Goal: Task Accomplishment & Management: Manage account settings

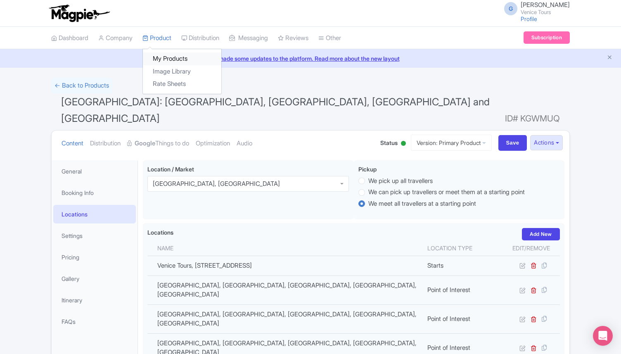
click at [177, 55] on link "My Products" at bounding box center [182, 58] width 79 height 13
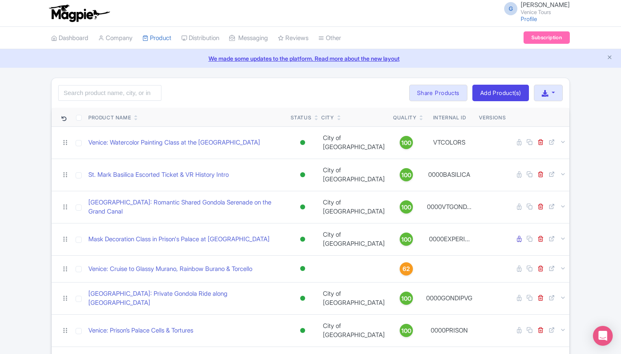
click at [420, 116] on link at bounding box center [422, 119] width 4 height 7
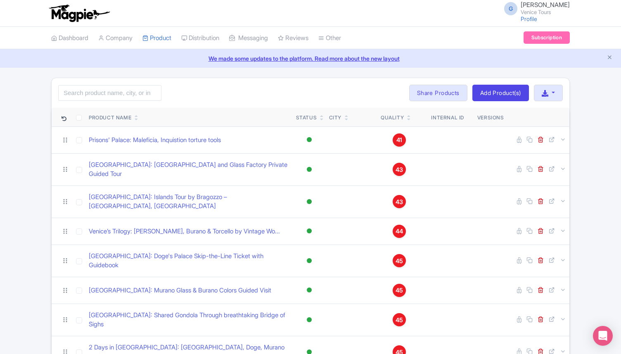
click at [409, 114] on icon at bounding box center [409, 116] width 4 height 5
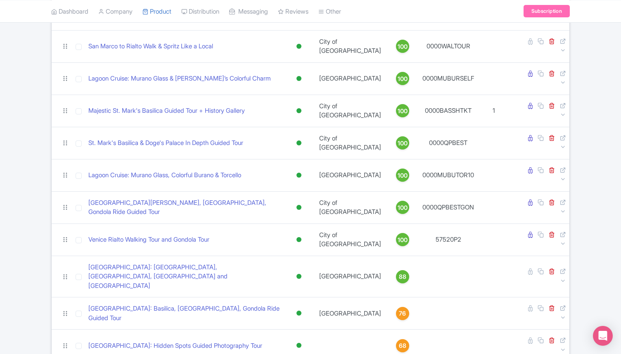
scroll to position [387, 0]
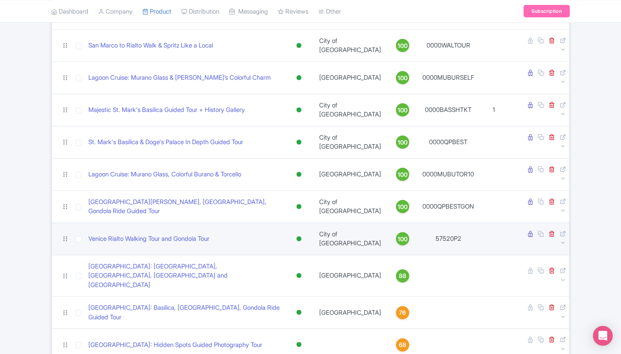
click at [398, 235] on span "100" at bounding box center [403, 239] width 10 height 9
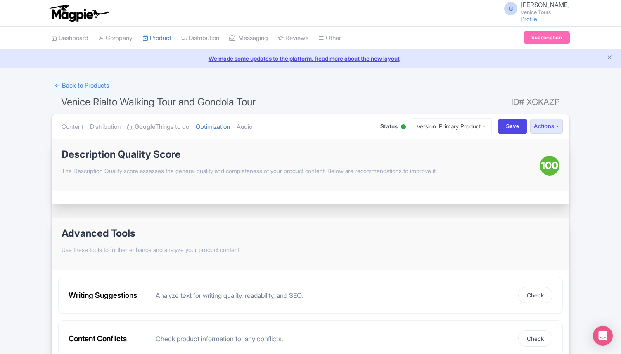
scroll to position [45, 0]
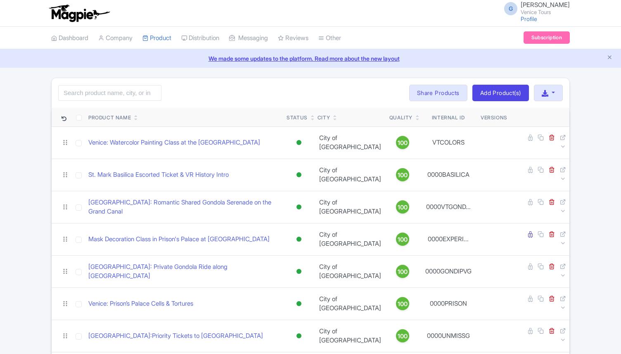
scroll to position [387, 0]
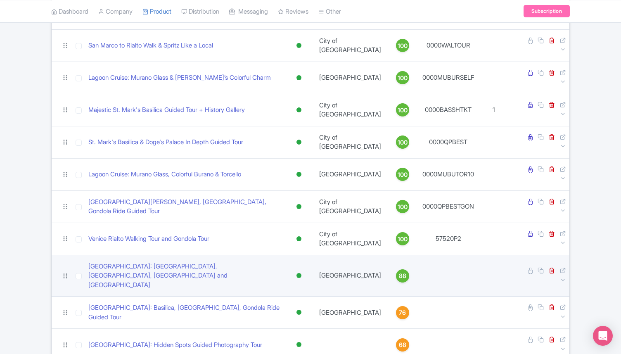
click at [399, 271] on span "88" at bounding box center [402, 275] width 7 height 9
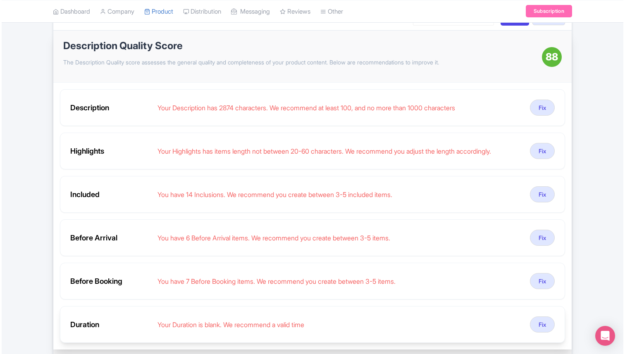
scroll to position [154, 0]
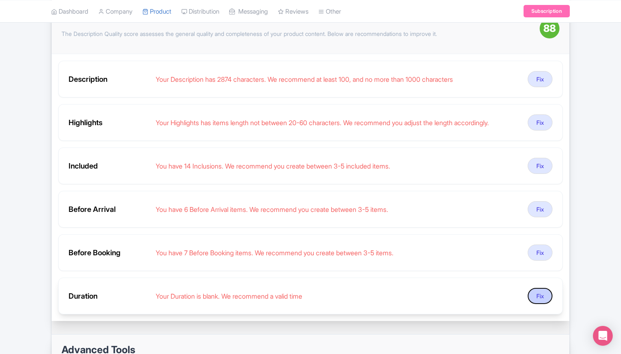
click at [534, 288] on button "Fix" at bounding box center [540, 296] width 25 height 16
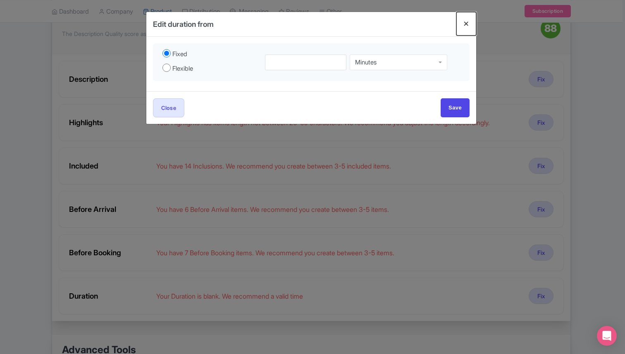
click at [466, 29] on button "Close" at bounding box center [466, 24] width 20 height 24
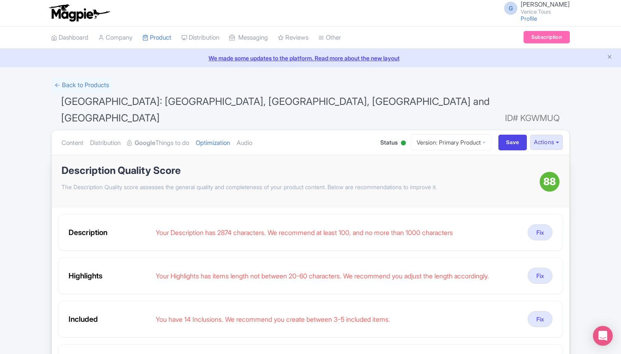
scroll to position [3, 0]
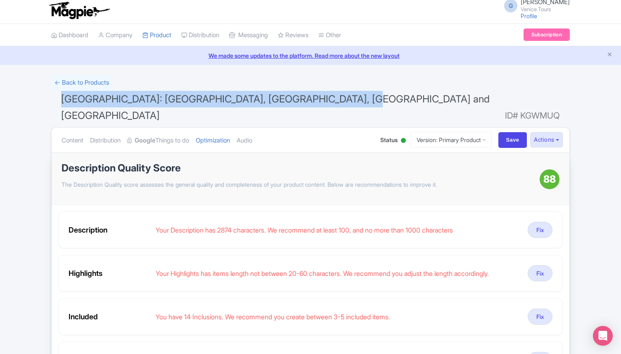
drag, startPoint x: 333, startPoint y: 96, endPoint x: 49, endPoint y: 104, distance: 283.6
click at [49, 104] on div "← Back to Products Venice: Basilica, Doge's Palace, Gondola and Lagoon Islands …" at bounding box center [310, 353] width 529 height 557
copy span "Venice: Basilica, Doge's Palace, Gondola and Lagoon Islands"
click at [74, 39] on link "Dashboard" at bounding box center [69, 35] width 37 height 23
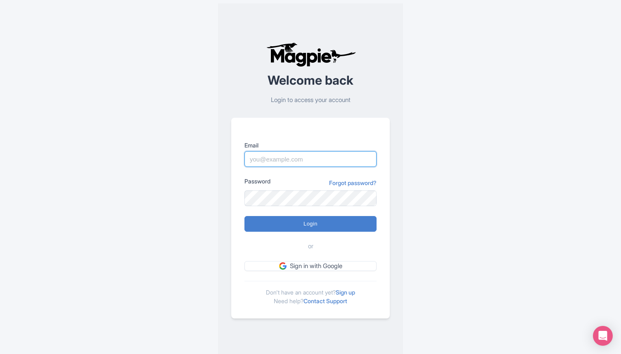
click at [278, 162] on input "Email" at bounding box center [311, 159] width 132 height 16
type input "director@citytoursco.com"
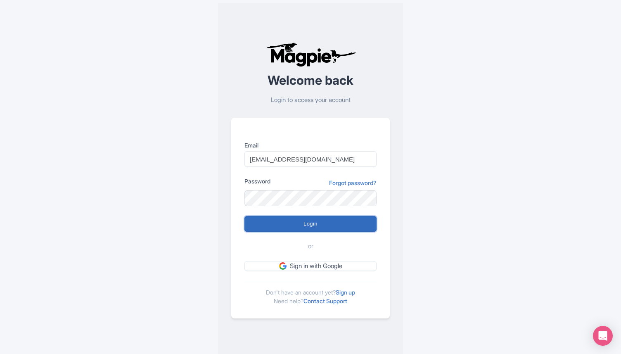
click at [312, 218] on input "Login" at bounding box center [311, 224] width 132 height 16
type input "Logging in..."
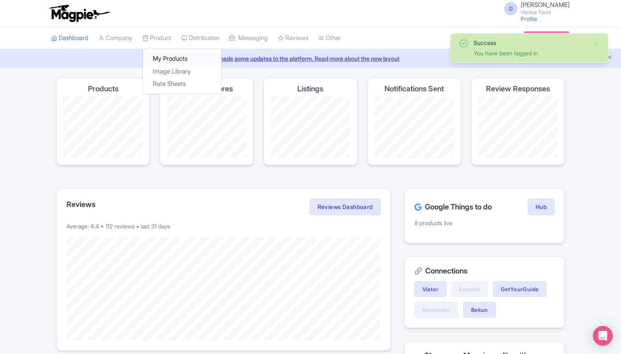
click at [178, 58] on link "My Products" at bounding box center [182, 58] width 79 height 13
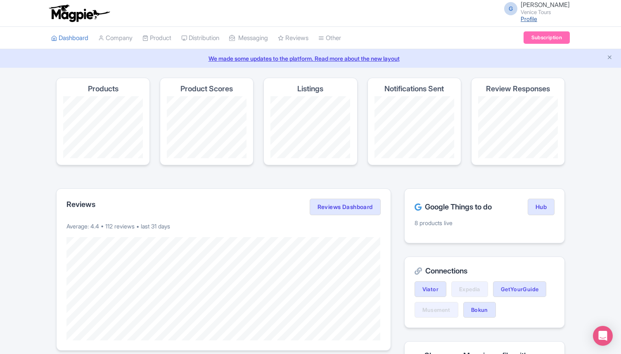
click at [521, 16] on link "Profile" at bounding box center [529, 18] width 17 height 7
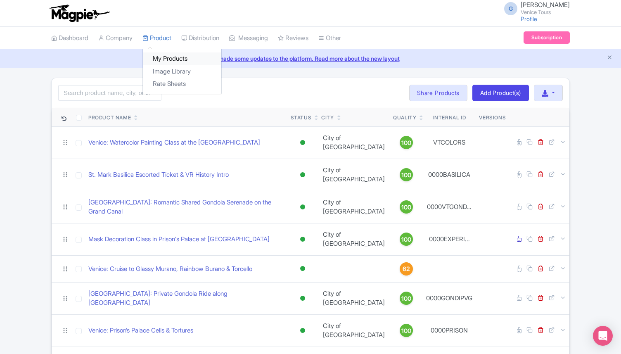
click at [169, 57] on link "My Products" at bounding box center [182, 58] width 79 height 13
click at [420, 115] on icon at bounding box center [422, 116] width 4 height 5
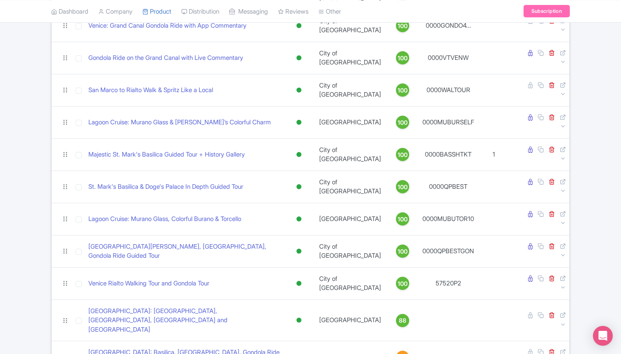
scroll to position [354, 0]
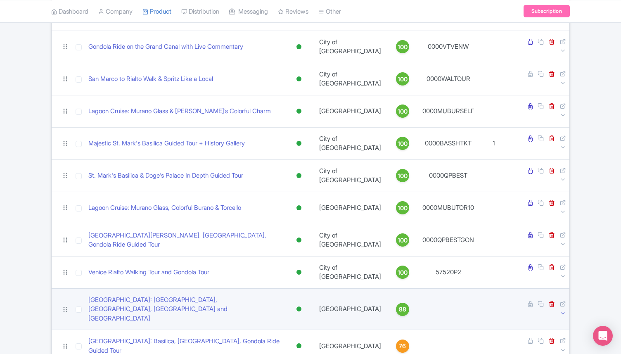
click at [565, 310] on icon at bounding box center [563, 313] width 6 height 6
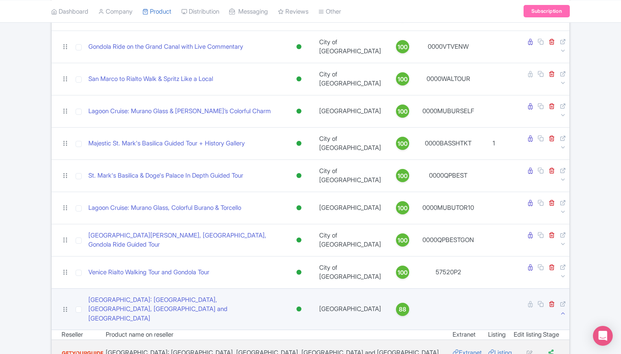
click at [565, 310] on icon at bounding box center [563, 313] width 6 height 6
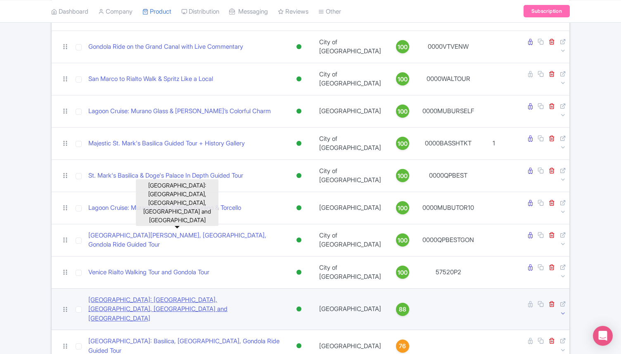
click at [246, 295] on link "[GEOGRAPHIC_DATA]: [GEOGRAPHIC_DATA], [GEOGRAPHIC_DATA], [GEOGRAPHIC_DATA] and …" at bounding box center [184, 309] width 192 height 28
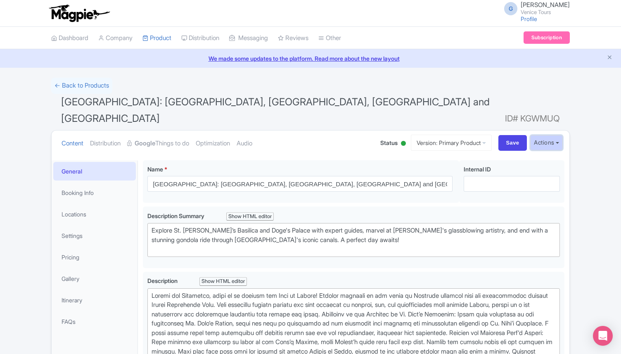
click at [545, 135] on button "Actions" at bounding box center [547, 142] width 33 height 15
click at [64, 41] on link "Dashboard" at bounding box center [69, 38] width 37 height 23
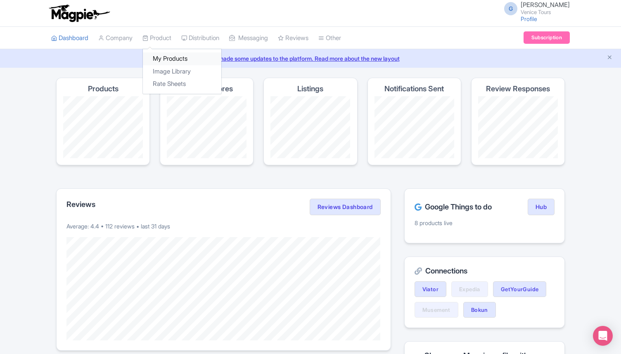
click at [167, 63] on link "My Products" at bounding box center [182, 58] width 79 height 13
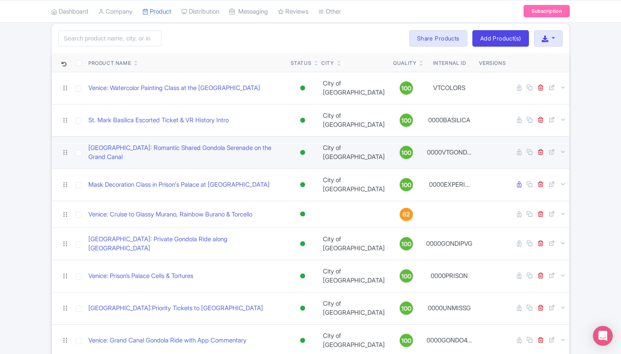
scroll to position [57, 0]
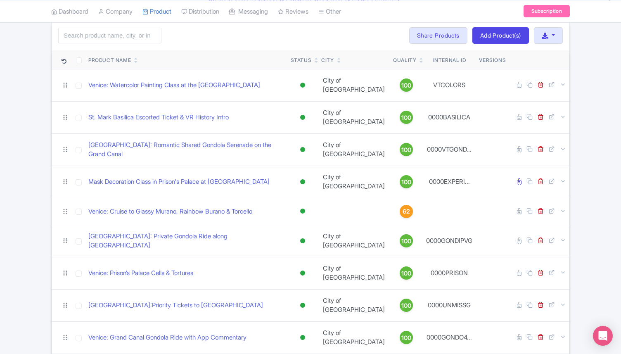
click at [420, 56] on icon at bounding box center [422, 58] width 4 height 5
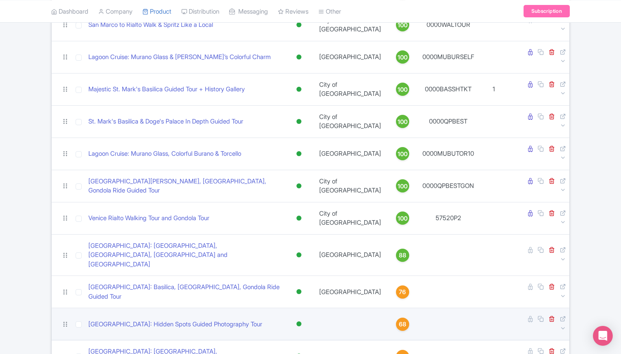
scroll to position [420, 0]
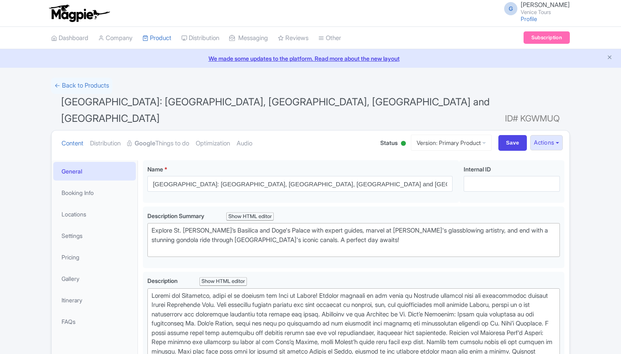
scroll to position [139, 0]
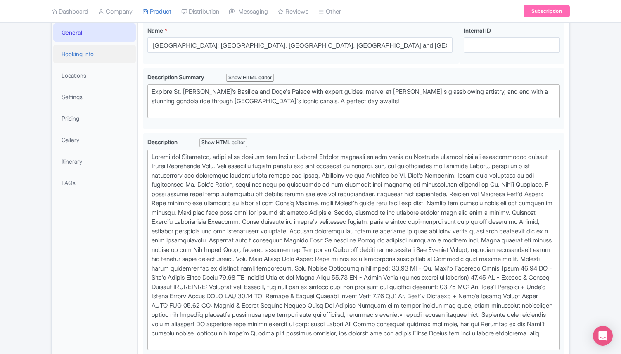
click at [99, 45] on link "Booking Info" at bounding box center [94, 54] width 83 height 19
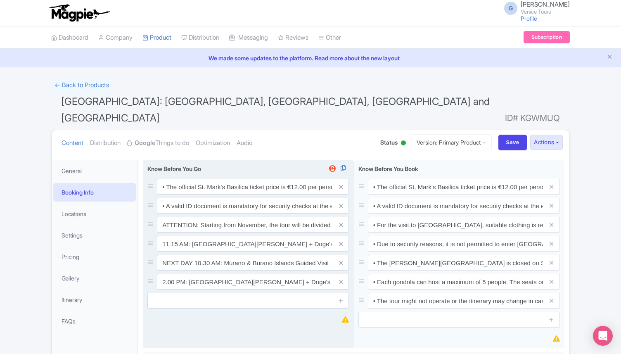
scroll to position [0, 0]
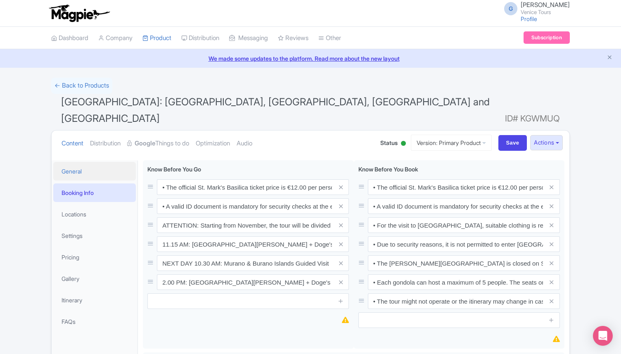
click at [71, 162] on link "General" at bounding box center [94, 171] width 83 height 19
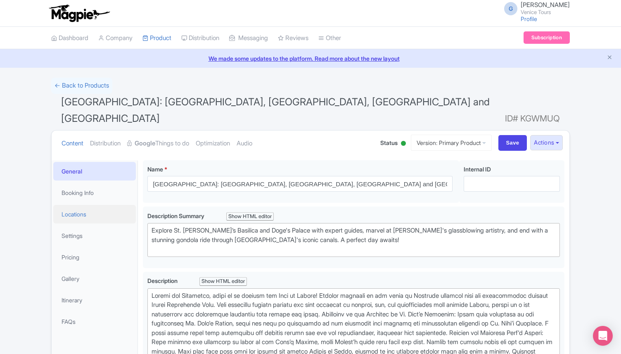
click at [90, 205] on link "Locations" at bounding box center [94, 214] width 83 height 19
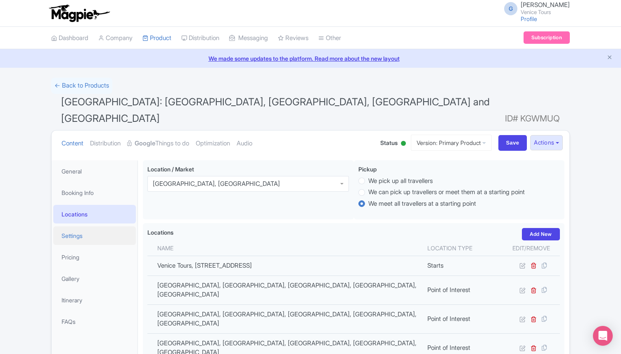
click at [83, 226] on link "Settings" at bounding box center [94, 235] width 83 height 19
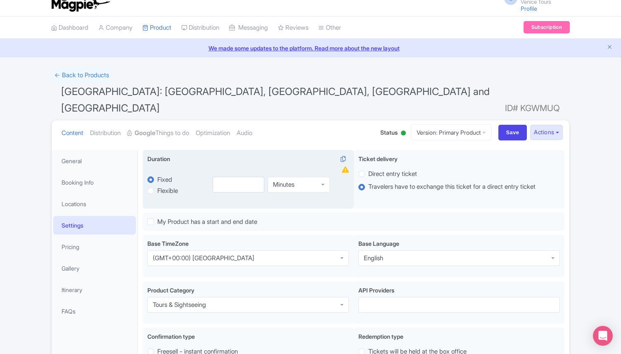
scroll to position [17, 0]
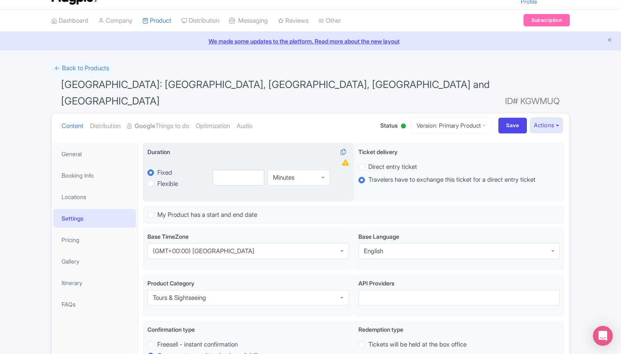
click at [157, 179] on label "Flexible" at bounding box center [167, 184] width 21 height 10
click at [157, 179] on input "Flexible" at bounding box center [161, 183] width 8 height 8
radio input "true"
click at [224, 170] on input "number" at bounding box center [219, 178] width 35 height 16
click at [305, 170] on div "Minutes" at bounding box center [308, 178] width 41 height 16
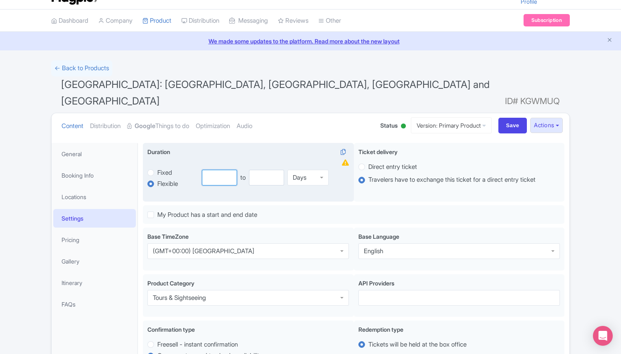
click at [226, 170] on input "number" at bounding box center [219, 178] width 35 height 16
type input "1"
click at [262, 170] on input "number" at bounding box center [266, 178] width 35 height 16
type input "2"
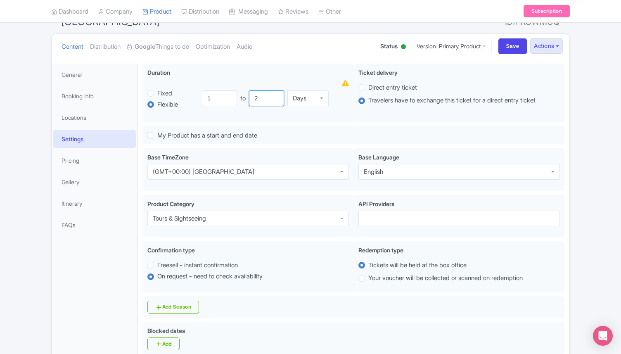
scroll to position [83, 0]
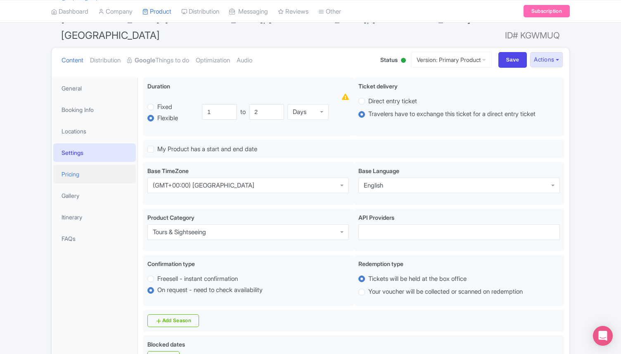
click at [86, 165] on link "Pricing" at bounding box center [94, 174] width 83 height 19
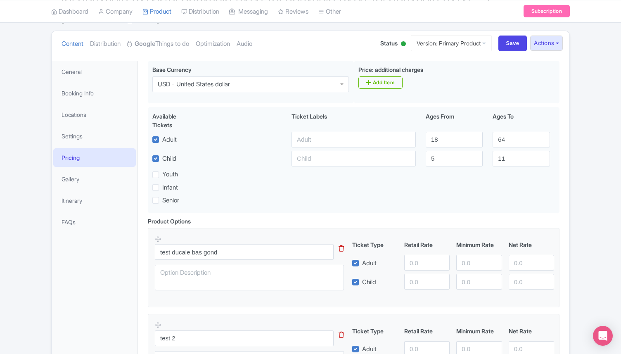
scroll to position [0, 0]
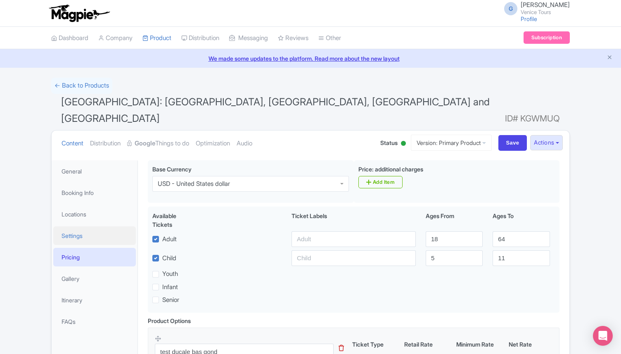
click at [90, 226] on link "Settings" at bounding box center [94, 235] width 83 height 19
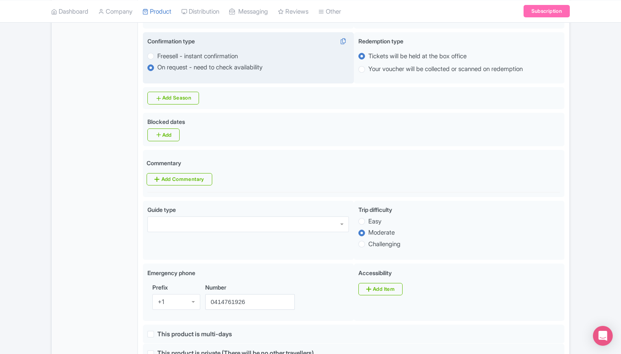
scroll to position [371, 0]
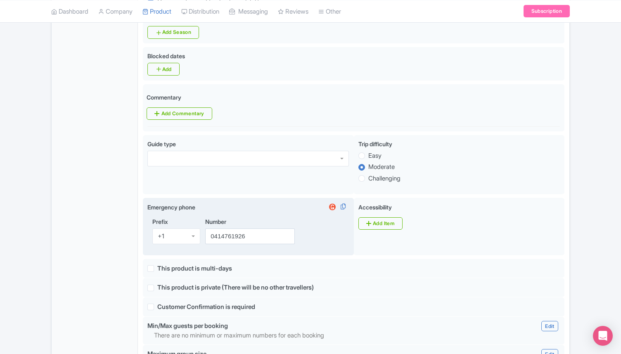
click at [193, 228] on div "+1" at bounding box center [176, 236] width 48 height 16
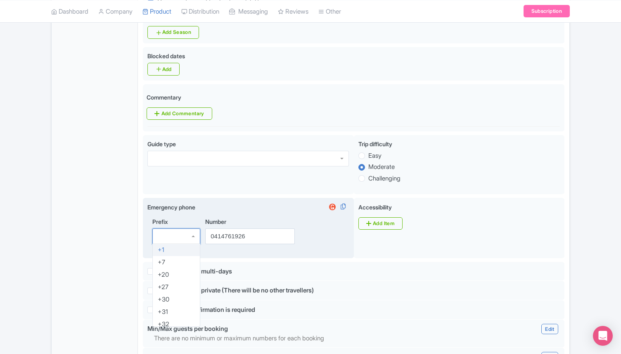
type input "="
type input "_"
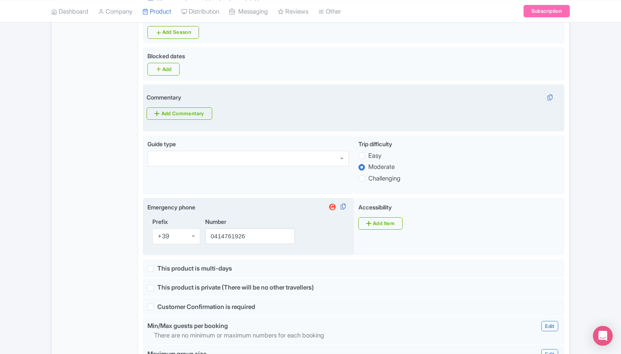
scroll to position [0, 0]
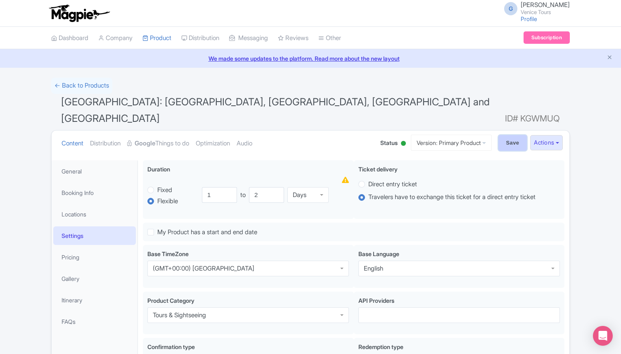
click at [509, 135] on input "Save" at bounding box center [513, 143] width 29 height 16
type input "Update Product"
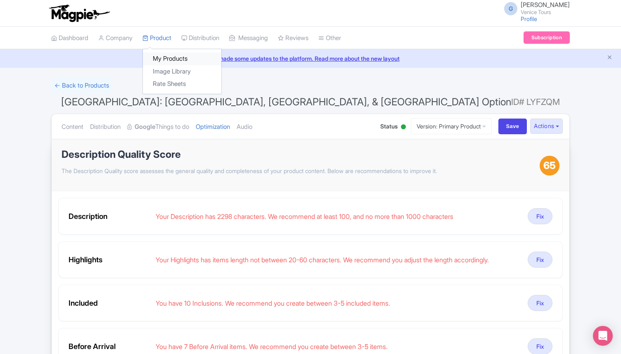
click at [178, 57] on link "My Products" at bounding box center [182, 58] width 79 height 13
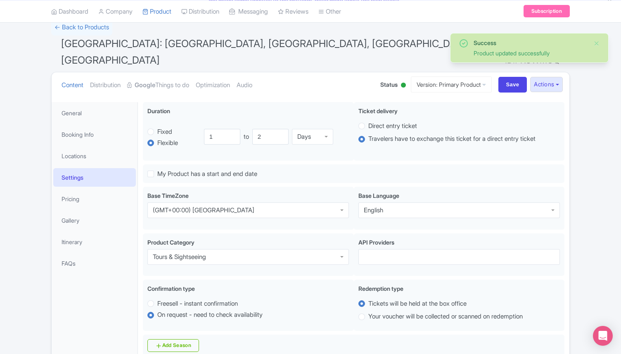
scroll to position [53, 0]
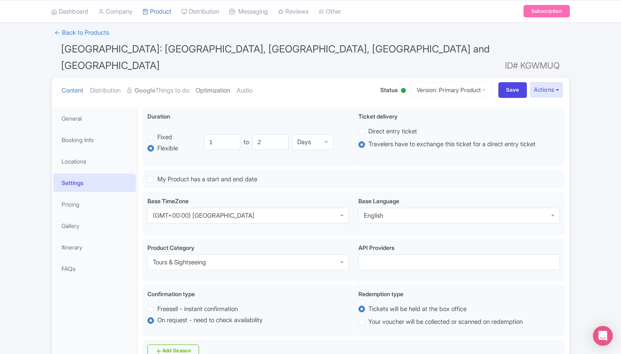
click at [228, 78] on link "Optimization" at bounding box center [213, 91] width 34 height 26
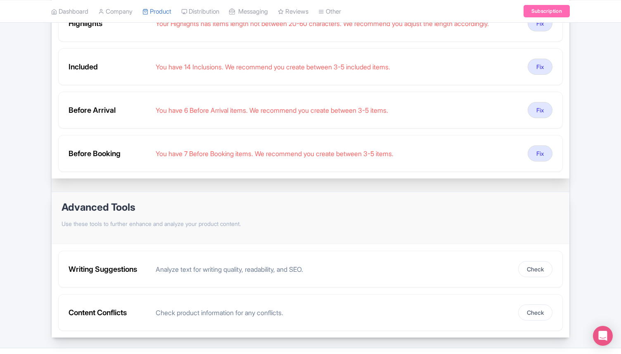
scroll to position [256, 0]
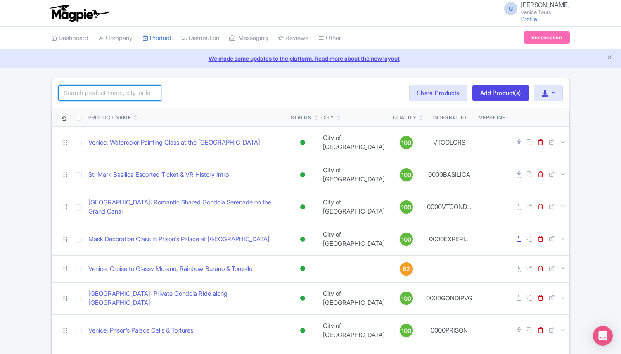
click at [79, 91] on input "search" at bounding box center [109, 93] width 103 height 16
paste input "Venice: St. Mark's Basilica Guided Tour and Terrace Option"
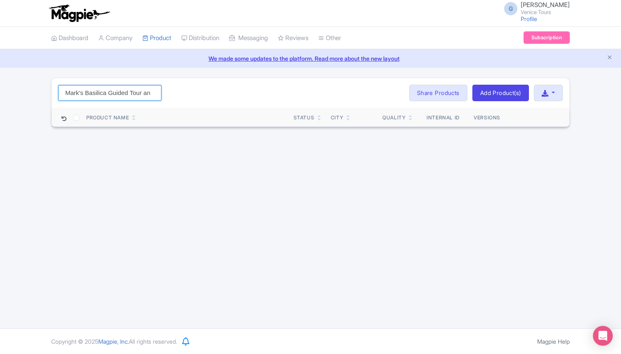
click at [140, 90] on input "Venice: St. Mark's Basilica Guided Tour and Terrace Option" at bounding box center [109, 93] width 103 height 16
click at [140, 91] on input "Venice: St. Mark's Basilica Guided Tour and Terrace Option" at bounding box center [109, 93] width 103 height 16
click at [104, 93] on input "Venice: St. Mark's Basilica Guided Tour and Terrace" at bounding box center [109, 93] width 103 height 16
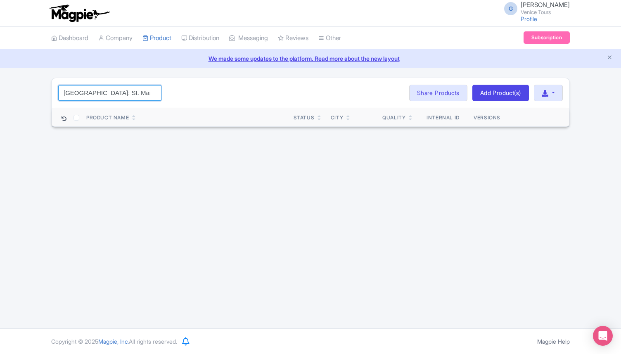
drag, startPoint x: 71, startPoint y: 92, endPoint x: 19, endPoint y: 86, distance: 53.3
click at [19, 86] on div "Venice: St. Mark's Basilica Guided Tour and Terrace Search Bulk Actions Delete …" at bounding box center [310, 103] width 621 height 50
type input "St. Mark's Basilica Guided Tour and Terrace"
click button "Search" at bounding box center [0, 0] width 0 height 0
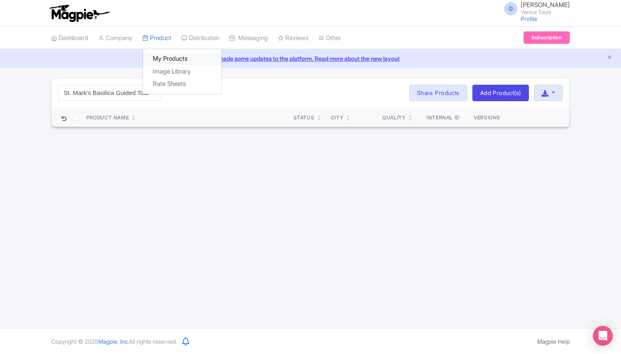
click at [168, 57] on link "My Products" at bounding box center [182, 58] width 79 height 13
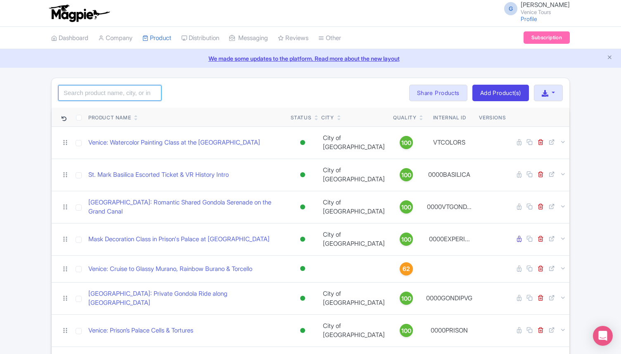
click at [81, 97] on input "search" at bounding box center [109, 93] width 103 height 16
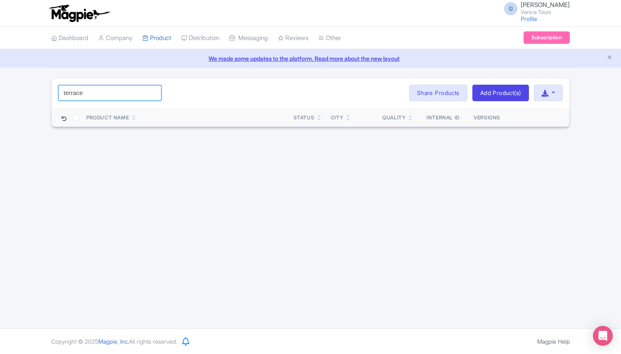
drag, startPoint x: 111, startPoint y: 88, endPoint x: 29, endPoint y: 88, distance: 82.2
click at [29, 88] on div "terrace Search Bulk Actions Delete Add to Collection Share Products Add to Coll…" at bounding box center [310, 103] width 621 height 50
click at [71, 90] on input "terrace" at bounding box center [109, 93] width 103 height 16
paste input "[GEOGRAPHIC_DATA]: Lords of the Night Prison’s Palace Cells & Tortures"
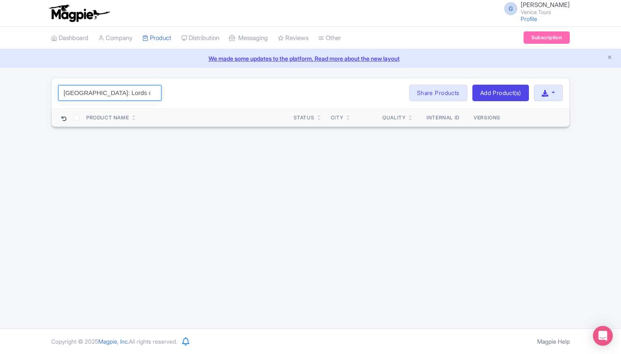
scroll to position [0, 74]
click at [138, 93] on input "[GEOGRAPHIC_DATA]: Lords of the Night Prison’s Palace Cells & Tortures" at bounding box center [109, 93] width 103 height 16
type input "Venice: Lords of the Night Prison’s Palace Cells"
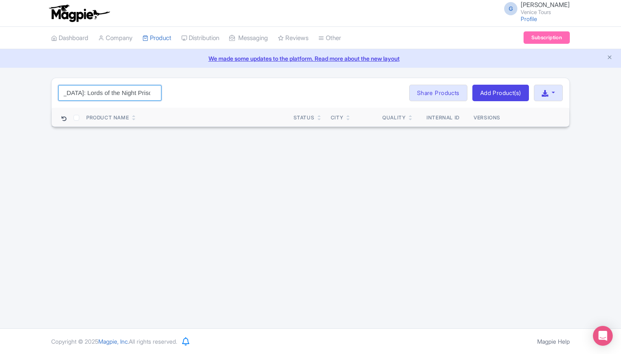
click button "Search" at bounding box center [0, 0] width 0 height 0
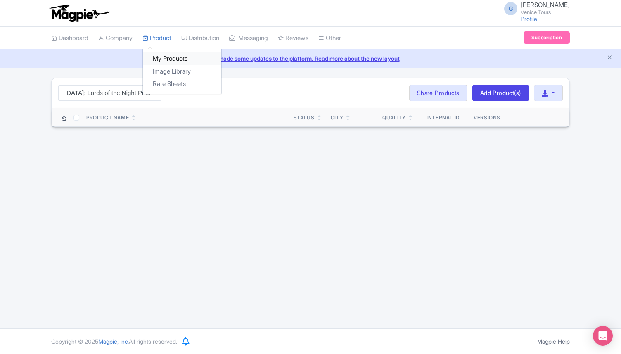
scroll to position [0, 0]
click at [182, 59] on link "My Products" at bounding box center [182, 58] width 79 height 13
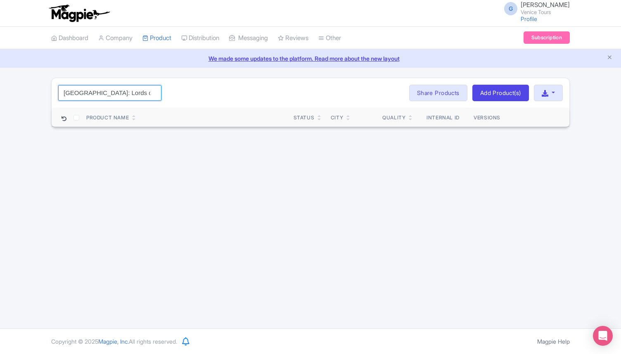
click at [90, 95] on input "Venice: Lords of the Night Prison’s Palace Cells" at bounding box center [109, 93] width 103 height 16
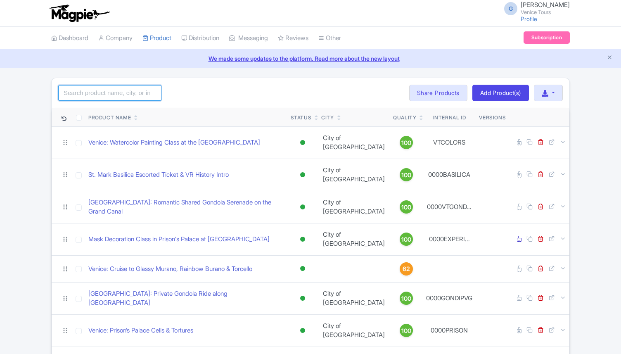
click at [78, 93] on input "search" at bounding box center [109, 93] width 103 height 16
click button "Search" at bounding box center [0, 0] width 0 height 0
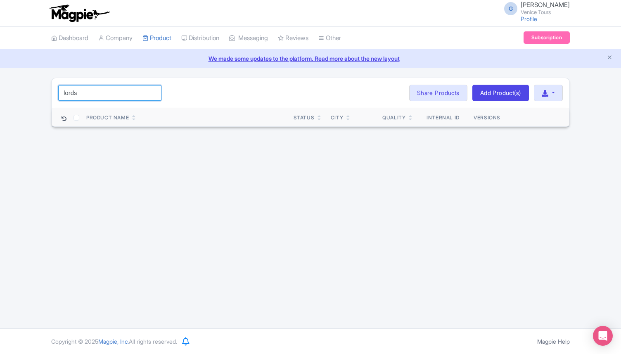
drag, startPoint x: 85, startPoint y: 93, endPoint x: 52, endPoint y: 92, distance: 32.7
click at [53, 92] on div "lords Search Bulk Actions [GEOGRAPHIC_DATA] Add to Collection Share Products Ad…" at bounding box center [311, 93] width 518 height 30
paste input "[GEOGRAPHIC_DATA]: [GEOGRAPHIC_DATA], [GEOGRAPHIC_DATA], & [GEOGRAPHIC_DATA] Op…"
type input "[GEOGRAPHIC_DATA]: [GEOGRAPHIC_DATA], [GEOGRAPHIC_DATA], & [GEOGRAPHIC_DATA] Op…"
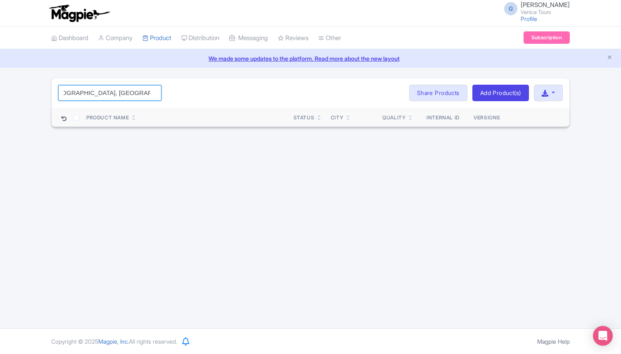
click button "Search" at bounding box center [0, 0] width 0 height 0
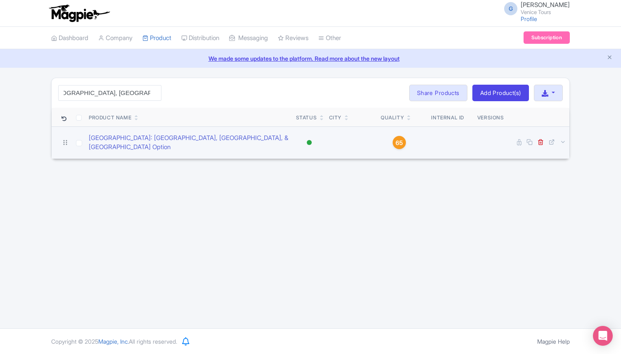
scroll to position [0, 0]
click at [396, 138] on span "65" at bounding box center [399, 142] width 7 height 9
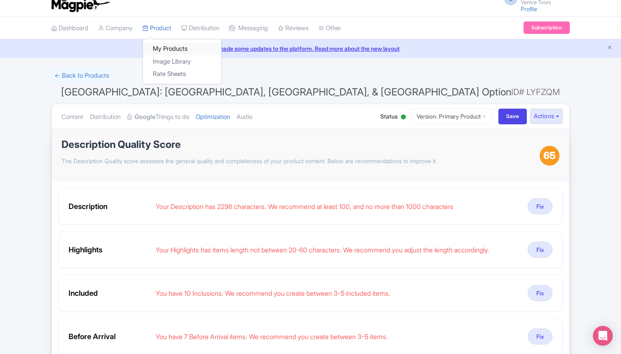
click at [170, 45] on link "My Products" at bounding box center [182, 49] width 79 height 13
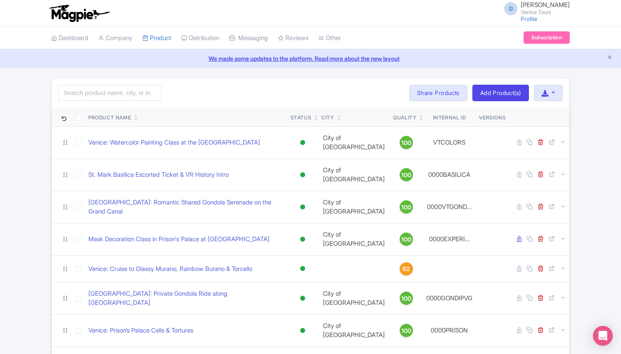
click at [420, 114] on icon at bounding box center [422, 116] width 4 height 5
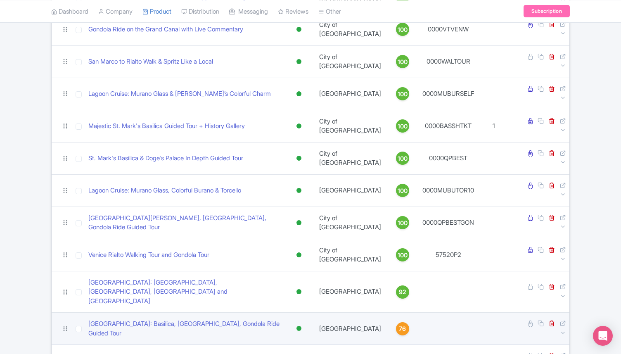
scroll to position [394, 0]
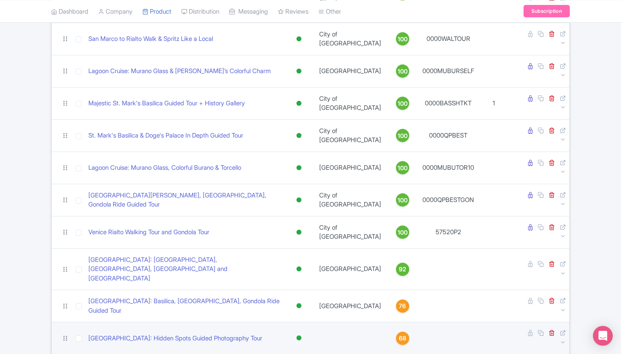
click at [399, 334] on span "68" at bounding box center [402, 338] width 7 height 9
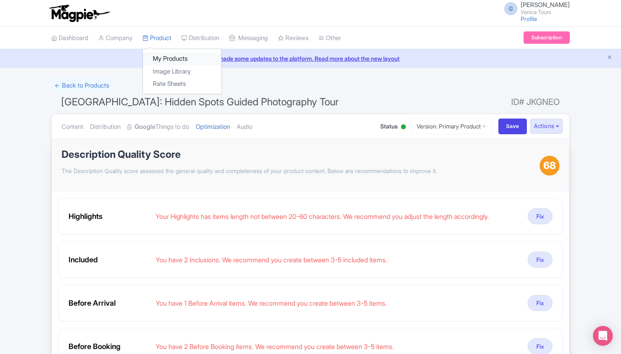
click at [176, 57] on link "My Products" at bounding box center [182, 58] width 79 height 13
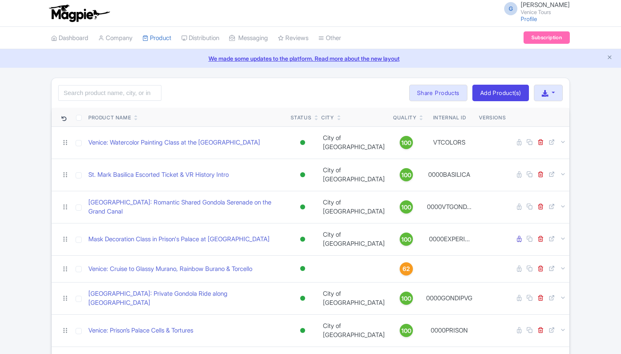
scroll to position [69, 0]
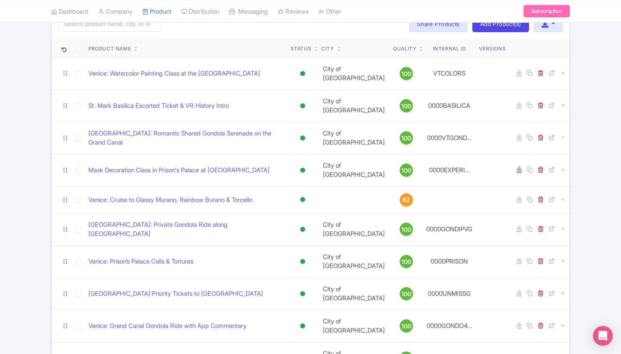
click at [420, 47] on link at bounding box center [422, 50] width 4 height 7
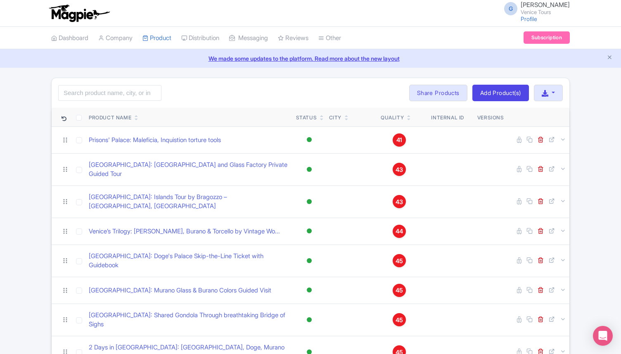
click at [409, 113] on link at bounding box center [409, 115] width 4 height 7
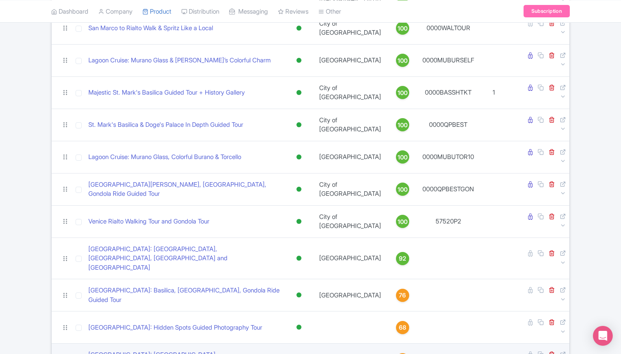
scroll to position [420, 0]
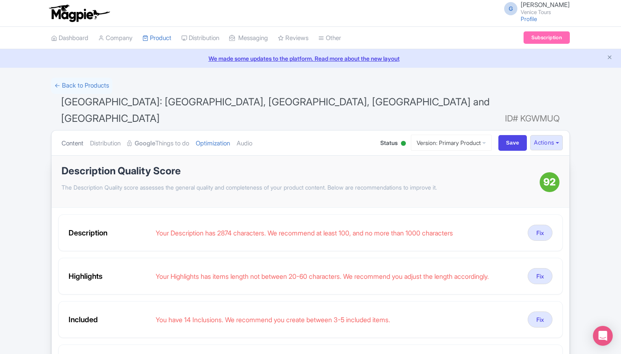
click at [76, 131] on link "Content" at bounding box center [73, 144] width 22 height 26
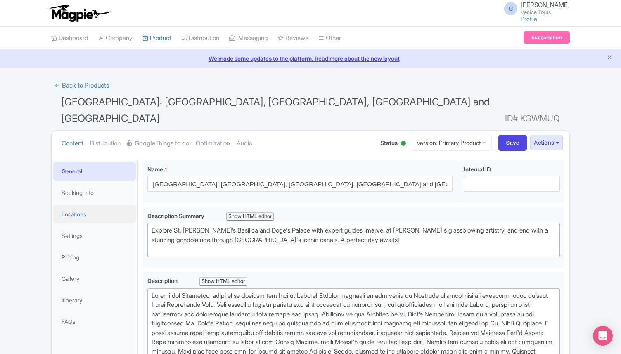
click at [89, 205] on link "Locations" at bounding box center [94, 214] width 83 height 19
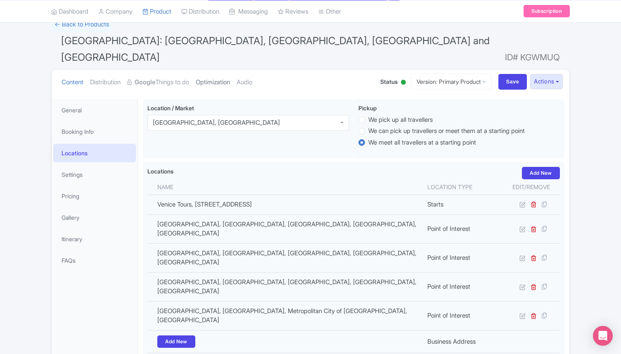
scroll to position [56, 0]
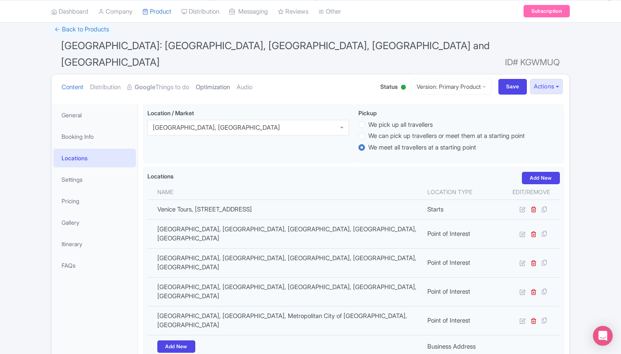
click at [227, 74] on link "Optimization" at bounding box center [213, 87] width 34 height 26
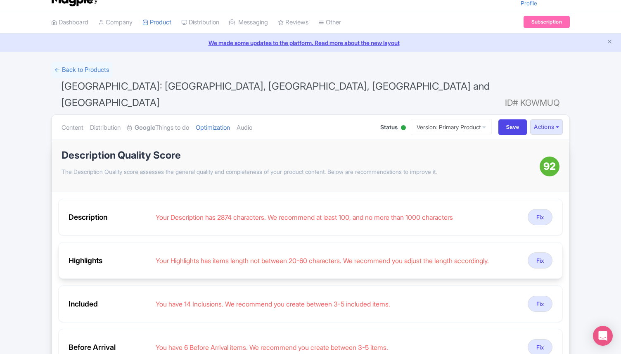
scroll to position [4, 0]
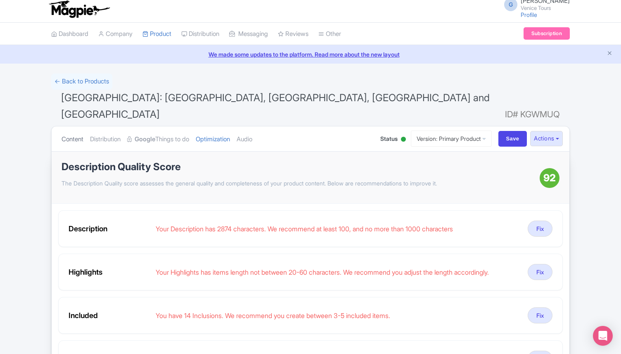
click at [77, 126] on link "Content" at bounding box center [73, 139] width 22 height 26
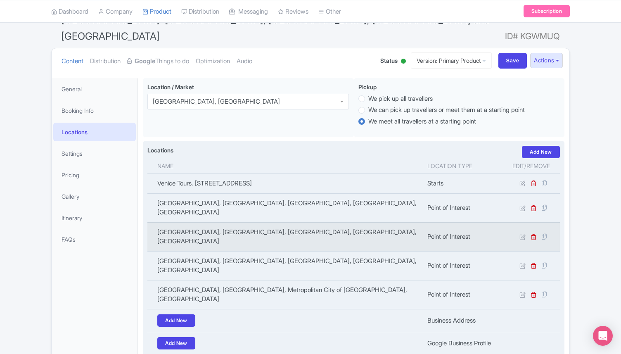
scroll to position [79, 0]
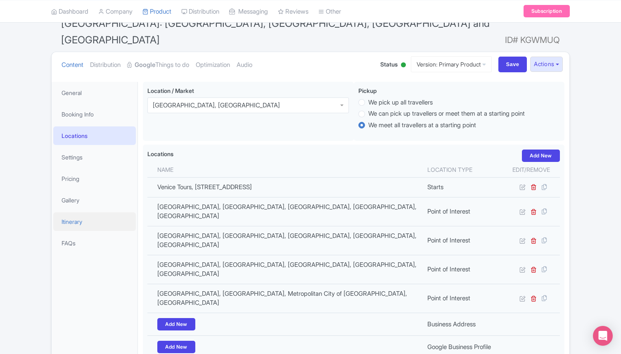
click at [83, 212] on link "Itinerary" at bounding box center [94, 221] width 83 height 19
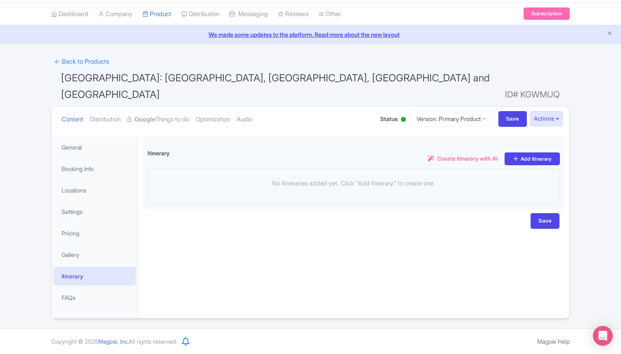
scroll to position [7, 0]
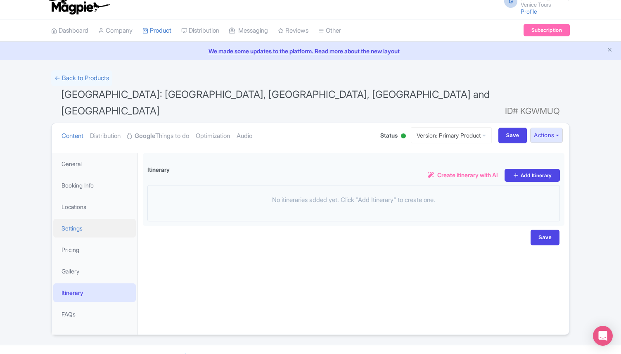
click at [83, 219] on link "Settings" at bounding box center [94, 228] width 83 height 19
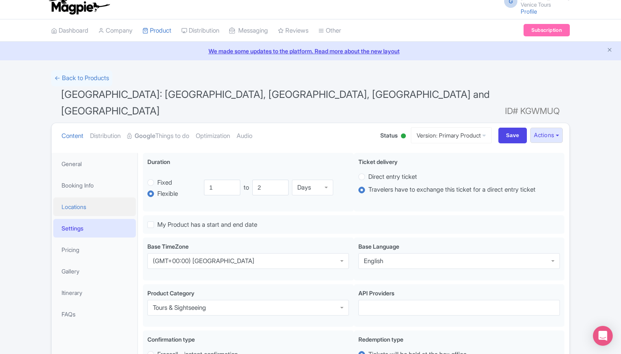
click at [87, 197] on link "Locations" at bounding box center [94, 206] width 83 height 19
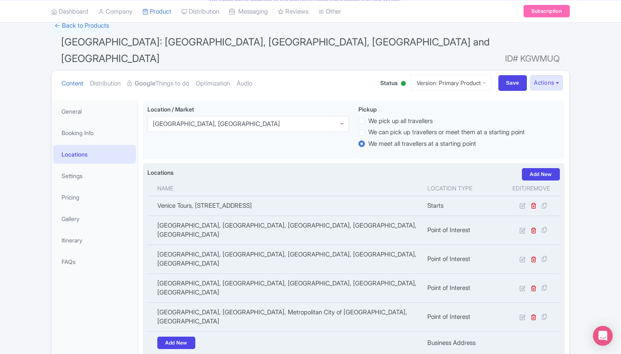
scroll to position [34, 0]
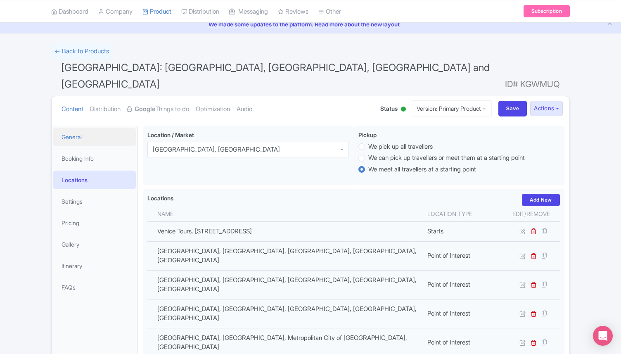
click at [77, 128] on link "General" at bounding box center [94, 137] width 83 height 19
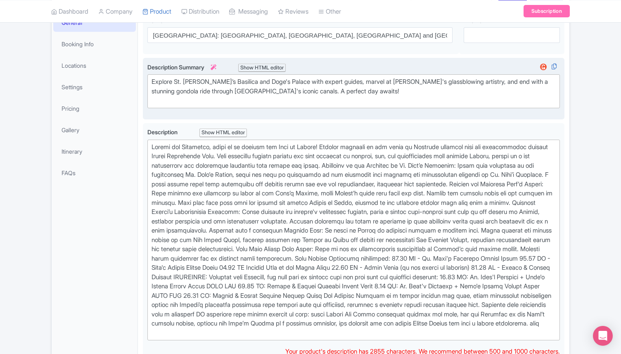
scroll to position [0, 0]
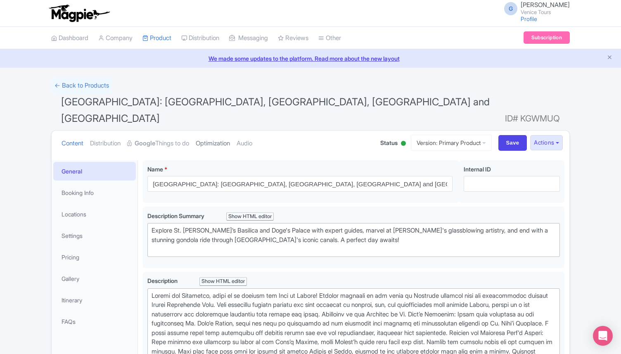
click at [219, 131] on link "Optimization" at bounding box center [213, 144] width 34 height 26
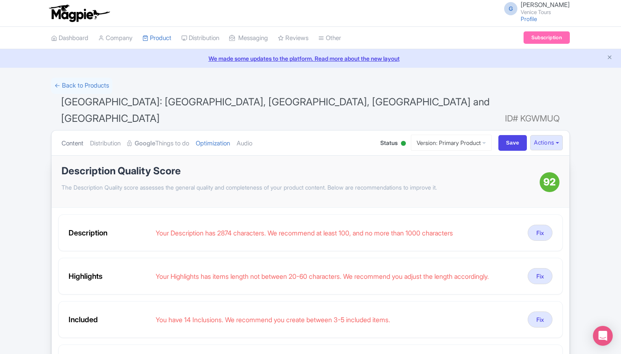
click at [76, 131] on link "Content" at bounding box center [73, 144] width 22 height 26
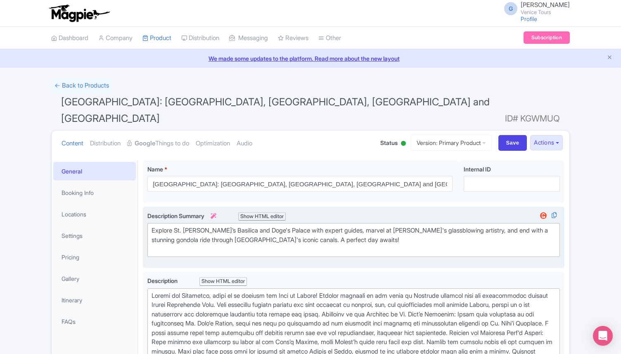
scroll to position [8, 0]
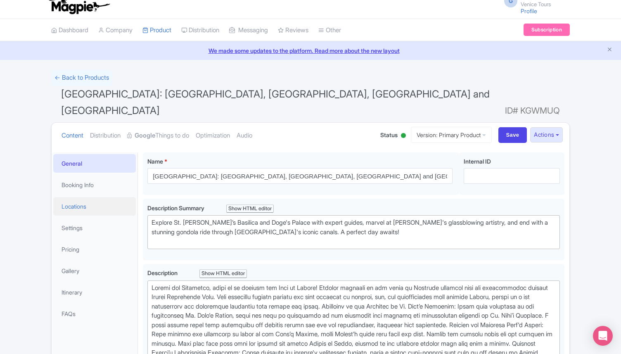
click at [68, 197] on link "Locations" at bounding box center [94, 206] width 83 height 19
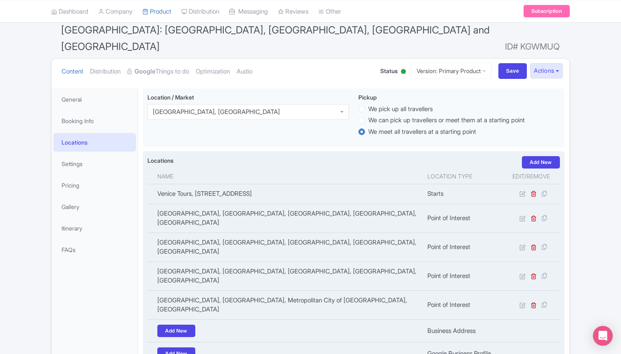
scroll to position [71, 0]
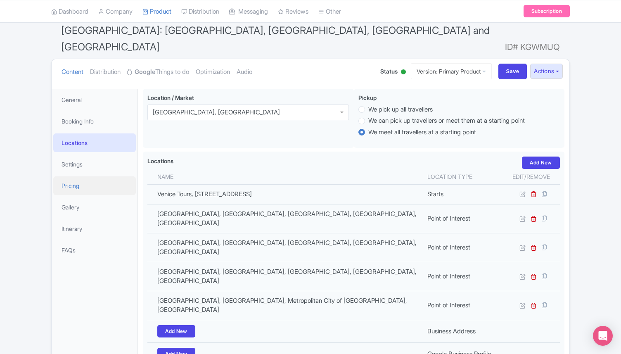
click at [96, 176] on link "Pricing" at bounding box center [94, 185] width 83 height 19
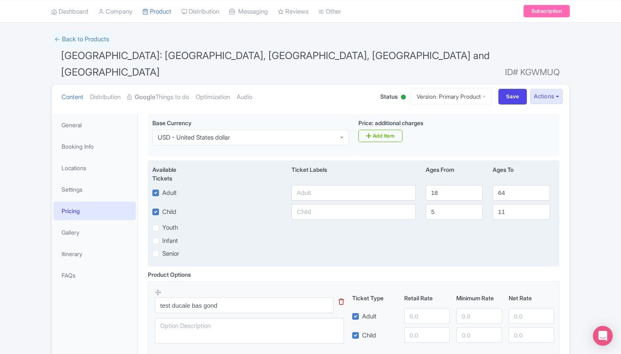
scroll to position [49, 0]
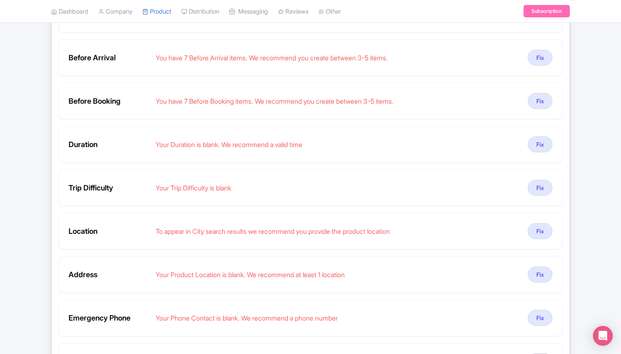
scroll to position [293, 0]
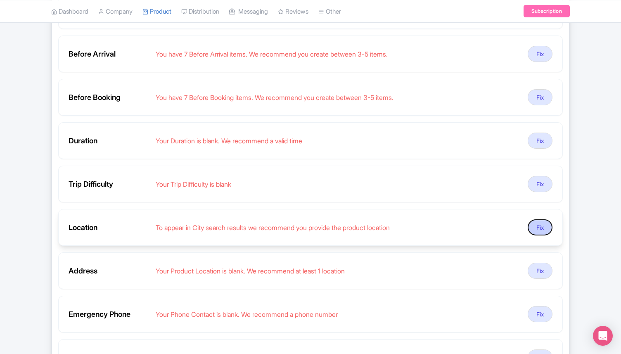
click at [540, 229] on button "Fix" at bounding box center [540, 227] width 25 height 16
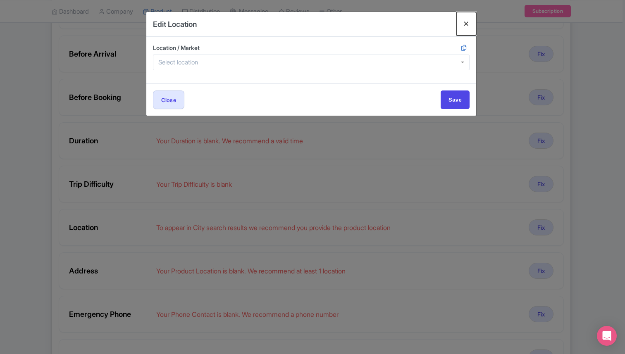
click at [462, 26] on button "Close" at bounding box center [466, 24] width 20 height 24
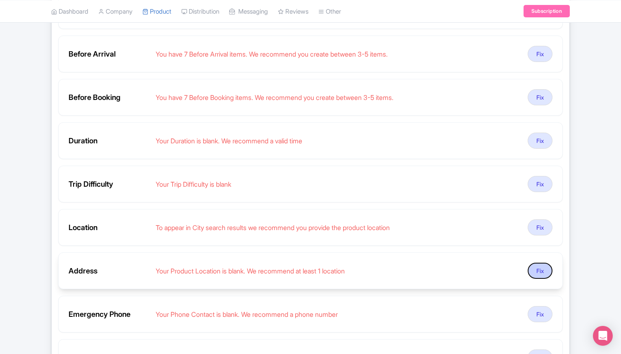
click at [536, 266] on button "Fix" at bounding box center [540, 271] width 25 height 16
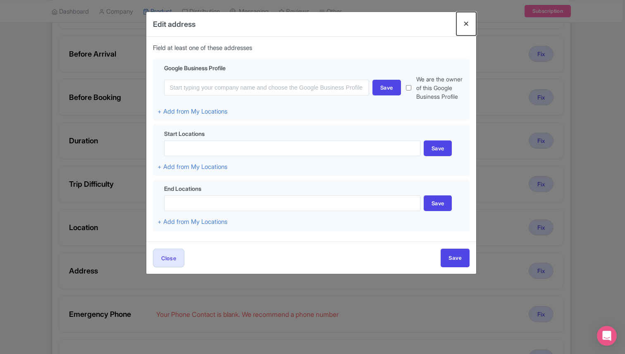
click at [468, 25] on button "Close" at bounding box center [466, 24] width 20 height 24
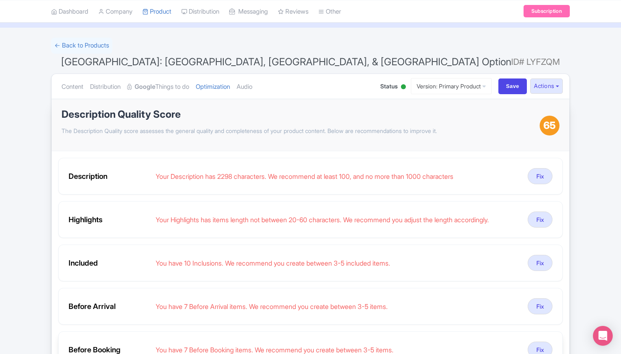
scroll to position [0, 0]
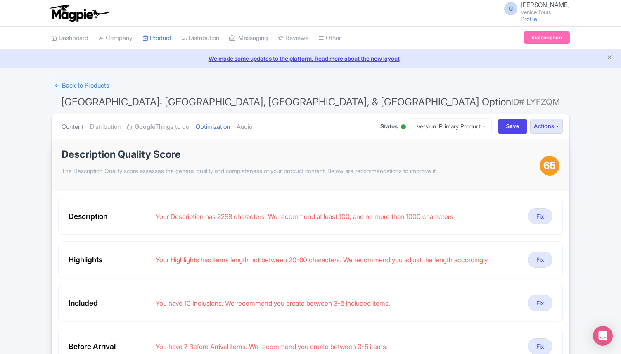
click at [68, 129] on link "Content" at bounding box center [73, 127] width 22 height 26
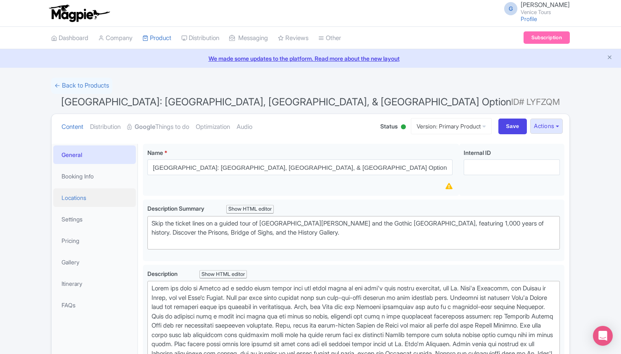
click at [79, 204] on link "Locations" at bounding box center [94, 197] width 83 height 19
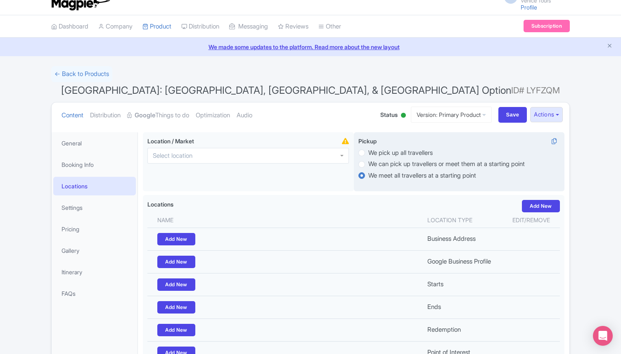
scroll to position [10, 0]
